Goal: Check status: Check status

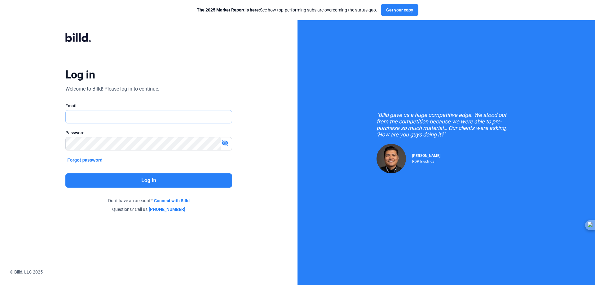
type input "[EMAIL_ADDRESS][DOMAIN_NAME]"
click at [122, 177] on button "Log in" at bounding box center [148, 180] width 167 height 14
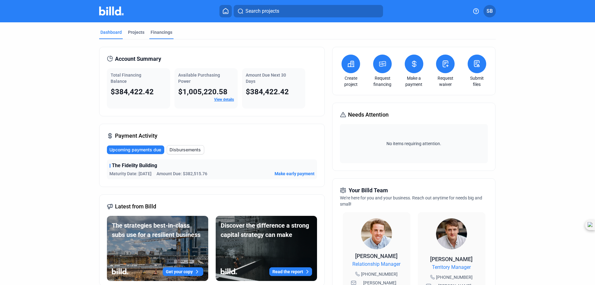
click at [156, 30] on div "Financings" at bounding box center [162, 32] width 22 height 6
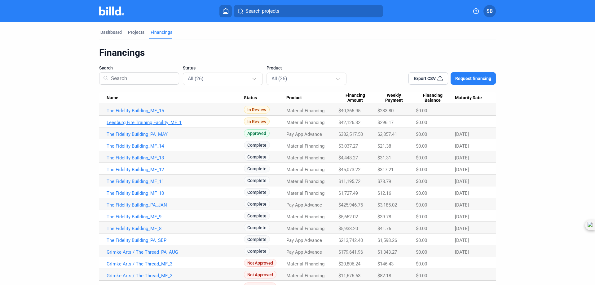
click at [154, 113] on link "Leesburg Fire Training Facility_MF_1" at bounding box center [175, 111] width 137 height 6
